Goal: Task Accomplishment & Management: Manage account settings

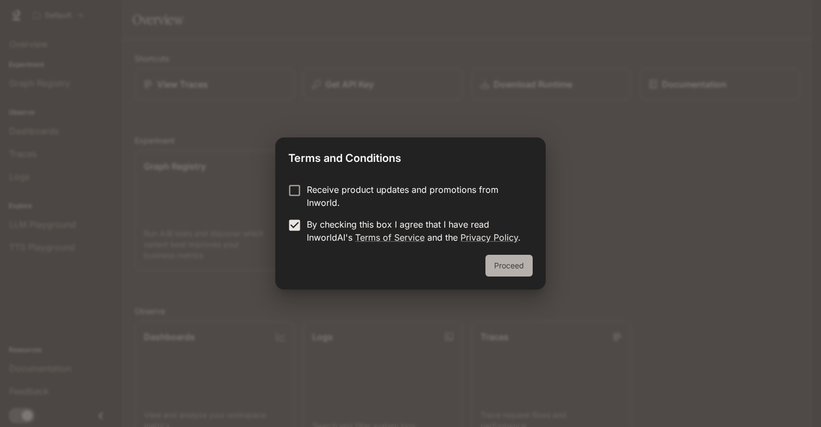
click at [503, 262] on button "Proceed" at bounding box center [508, 266] width 47 height 22
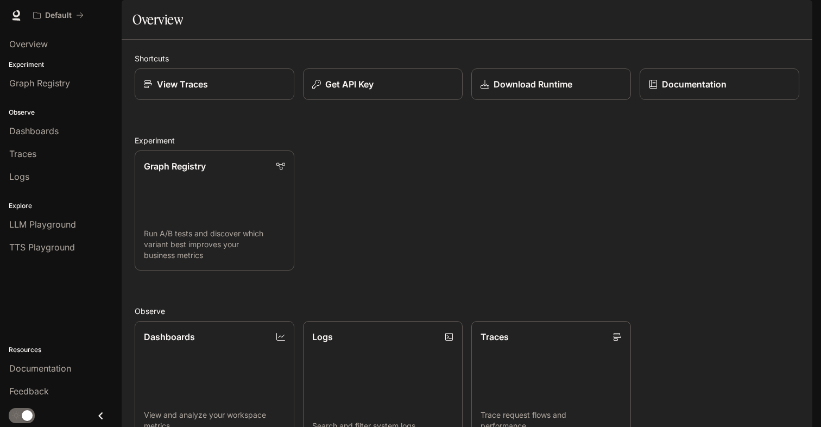
scroll to position [26, 0]
click at [794, 14] on img "button" at bounding box center [797, 15] width 15 height 15
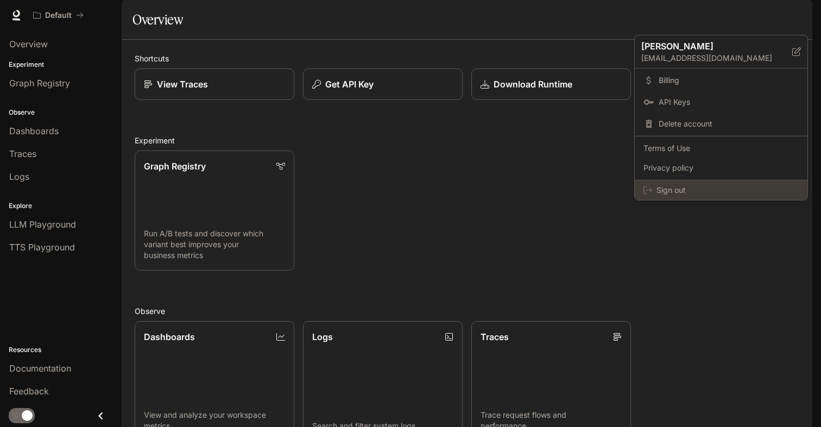
click at [691, 192] on span "Sign out" at bounding box center [728, 190] width 142 height 11
